Goal: Task Accomplishment & Management: Manage account settings

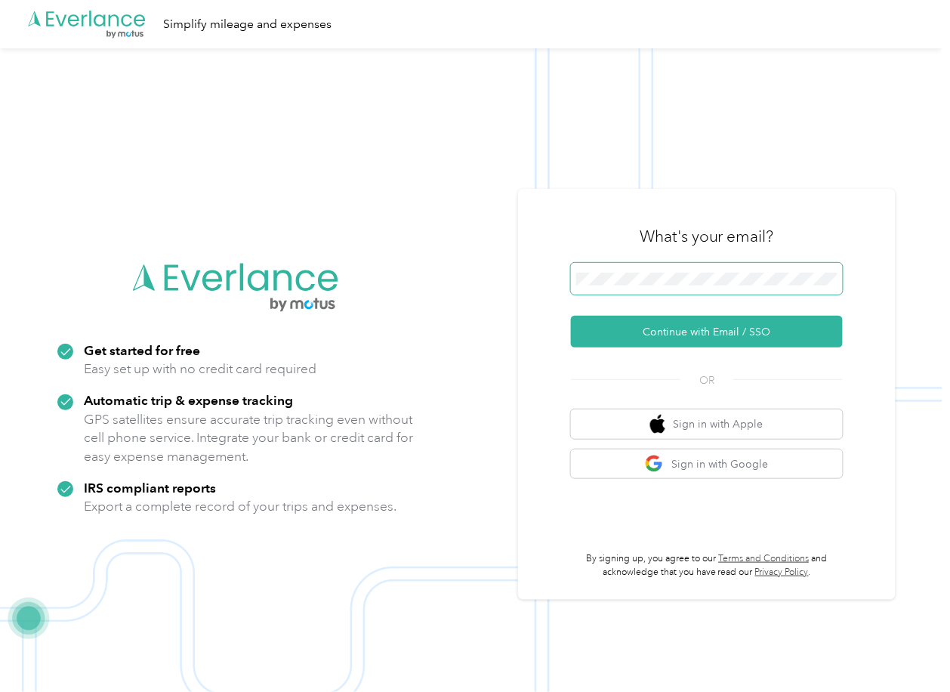
click at [644, 286] on span at bounding box center [707, 279] width 272 height 32
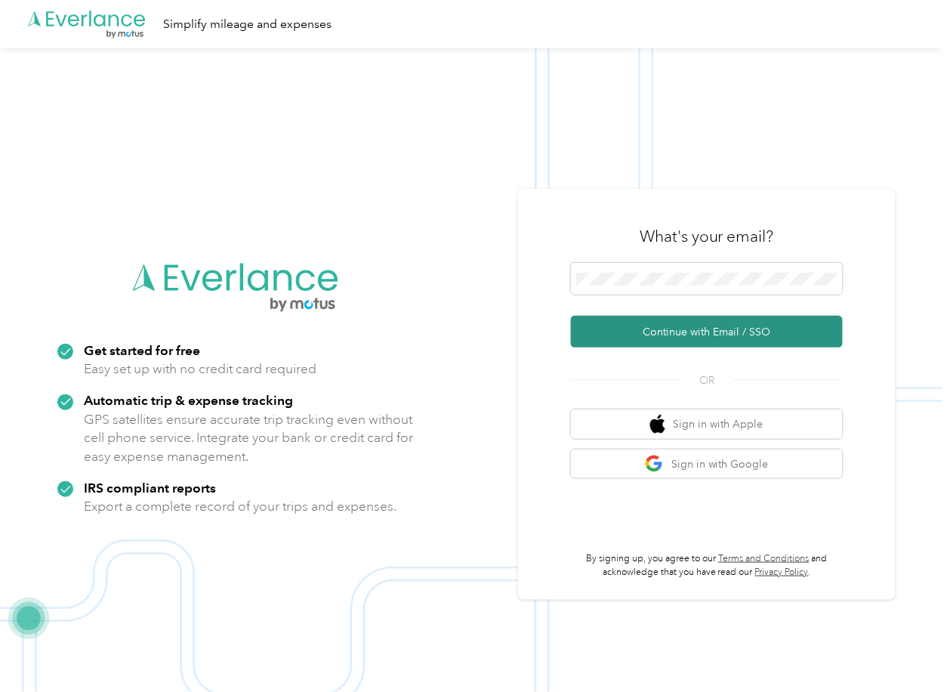
click at [630, 323] on button "Continue with Email / SSO" at bounding box center [707, 332] width 272 height 32
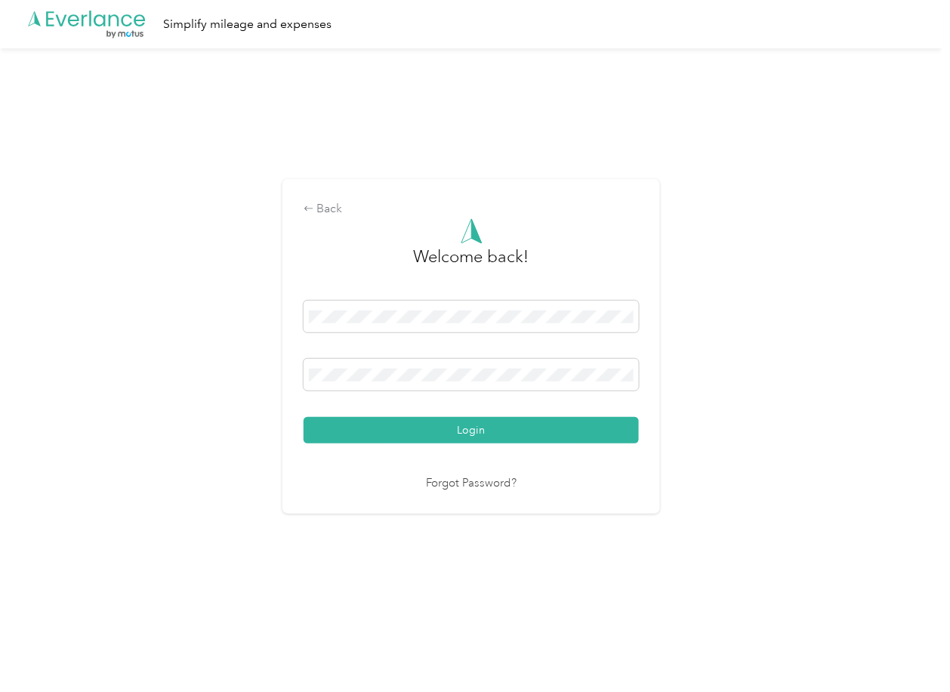
click at [380, 422] on button "Login" at bounding box center [471, 430] width 335 height 26
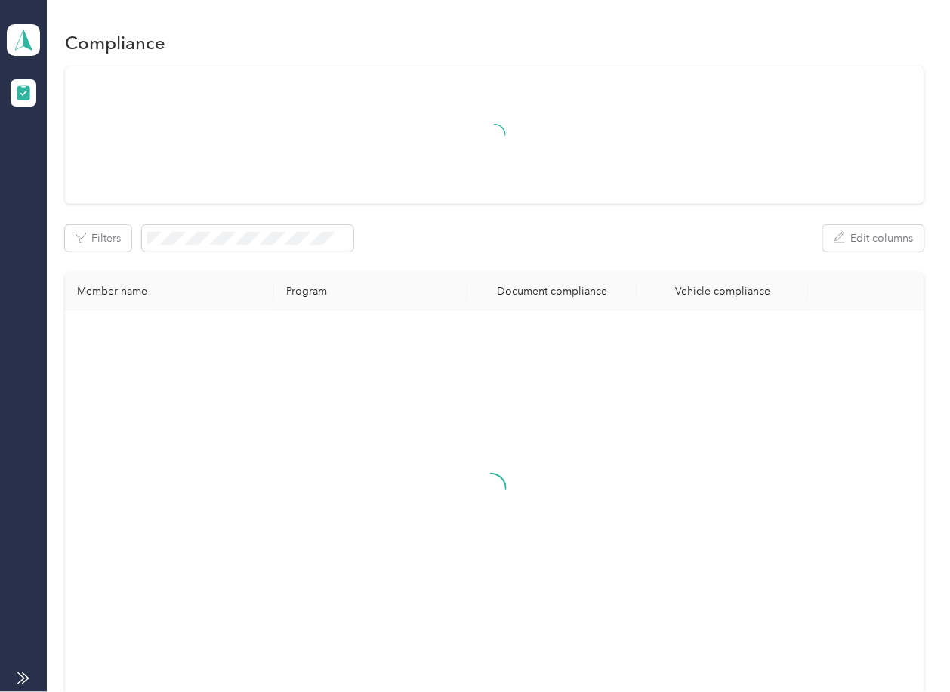
click at [606, 265] on div "Filters Edit columns Member name Program Document compliance Vehicle compliance" at bounding box center [494, 380] width 859 height 628
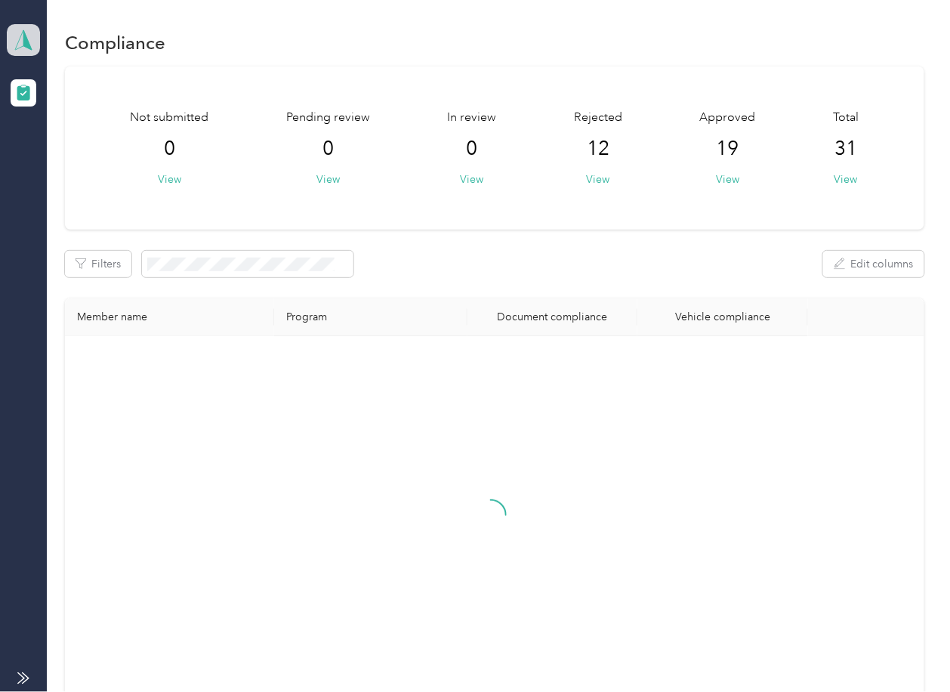
click at [26, 42] on polygon at bounding box center [27, 39] width 8 height 20
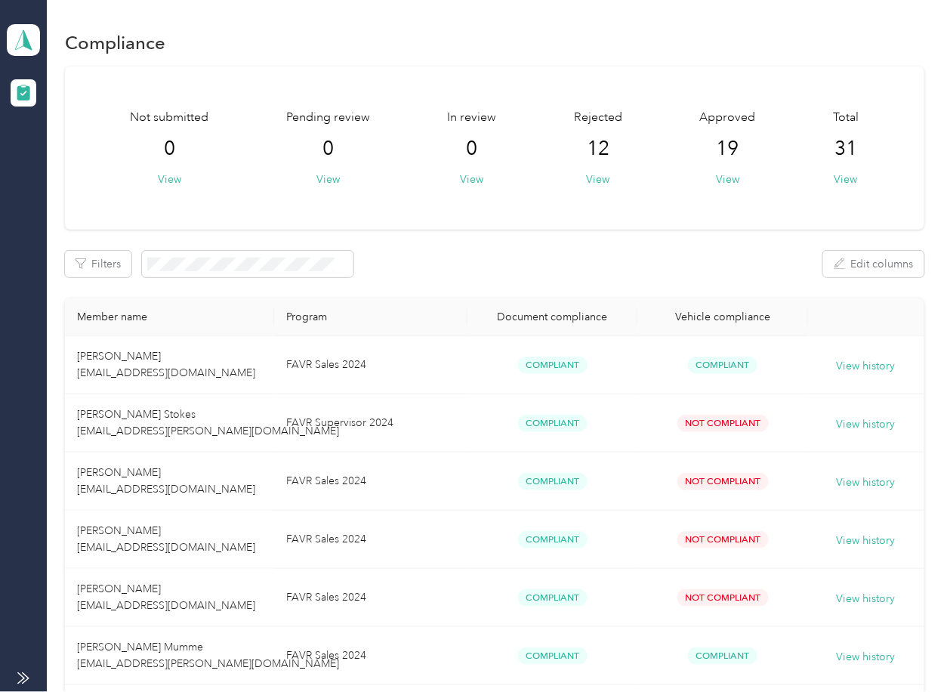
click at [76, 156] on div "Log out" at bounding box center [49, 157] width 58 height 16
